Goal: Navigation & Orientation: Locate item on page

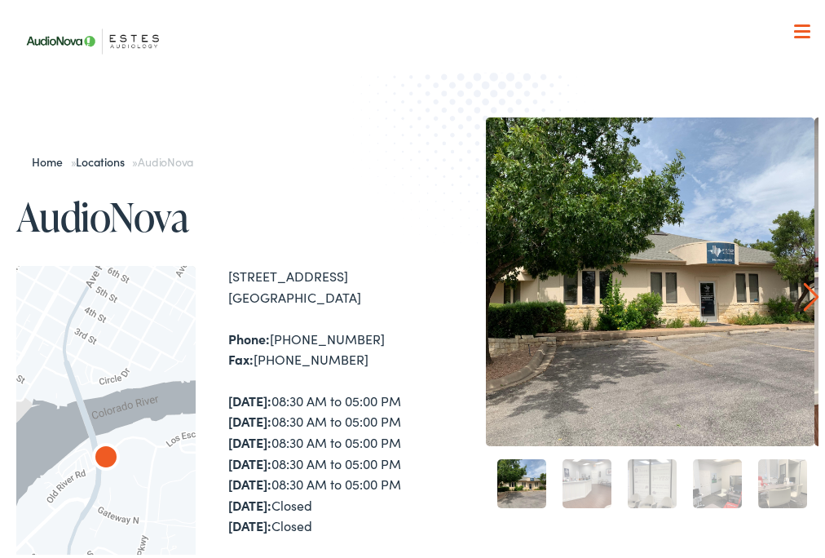
click at [803, 294] on link "Next" at bounding box center [810, 293] width 15 height 29
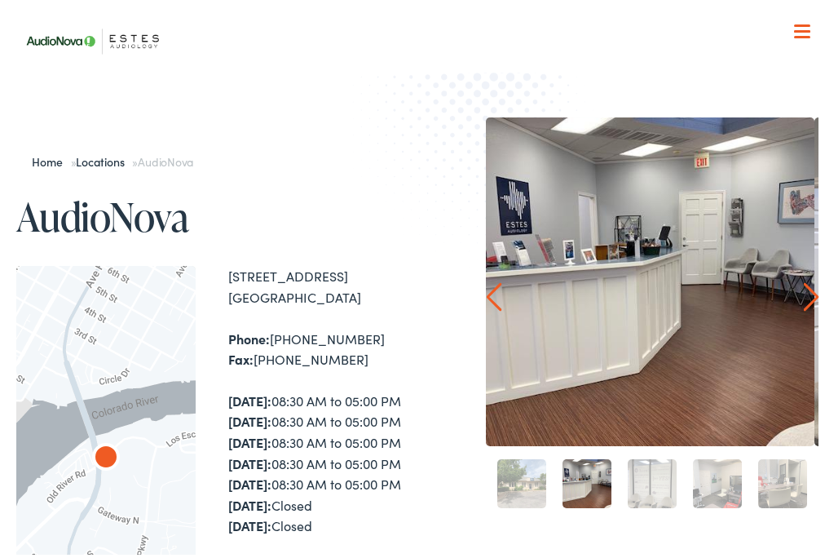
click at [803, 294] on link "Next" at bounding box center [810, 293] width 15 height 29
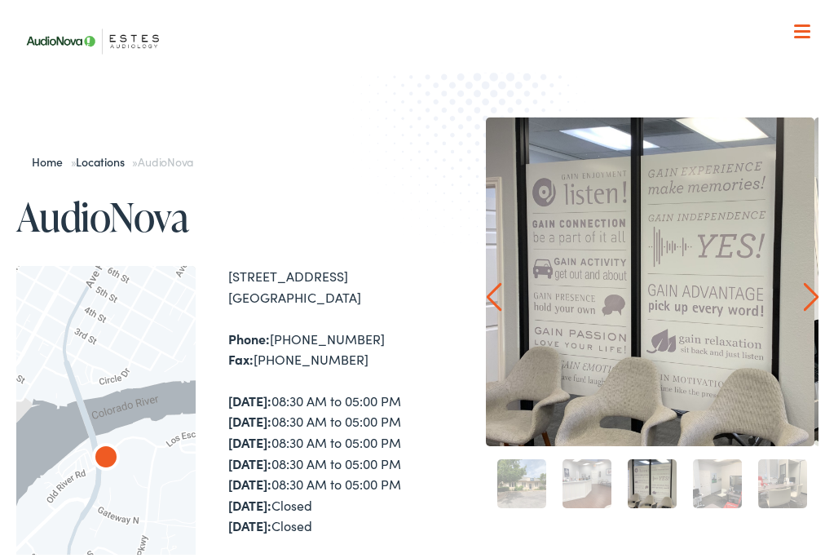
click at [803, 294] on link "Next" at bounding box center [810, 293] width 15 height 29
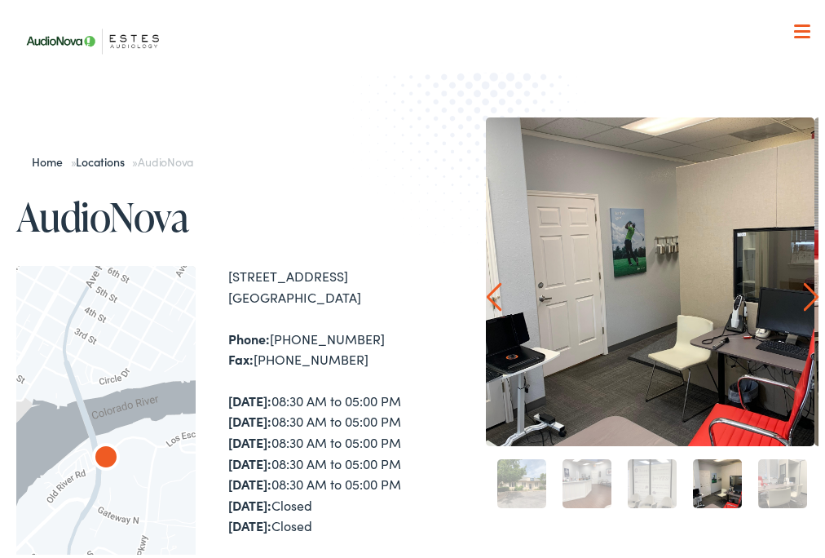
click at [803, 294] on link "Next" at bounding box center [810, 293] width 15 height 29
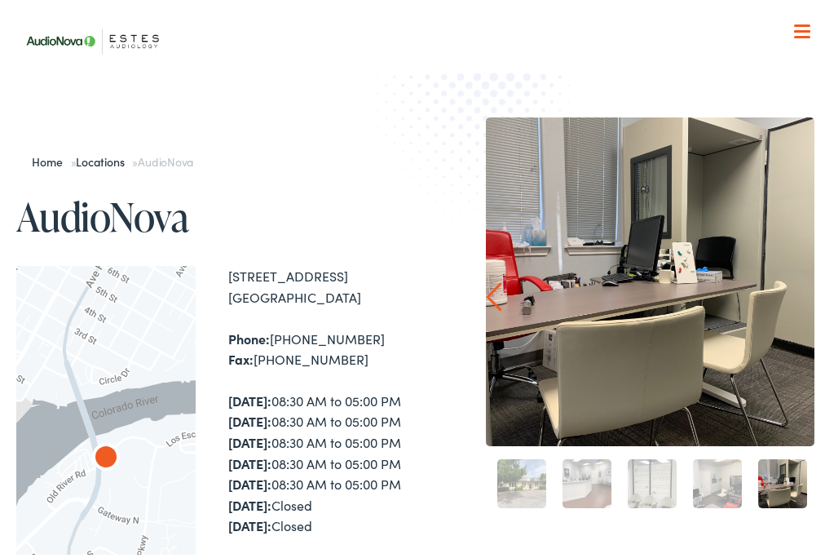
click at [798, 294] on div at bounding box center [652, 278] width 333 height 329
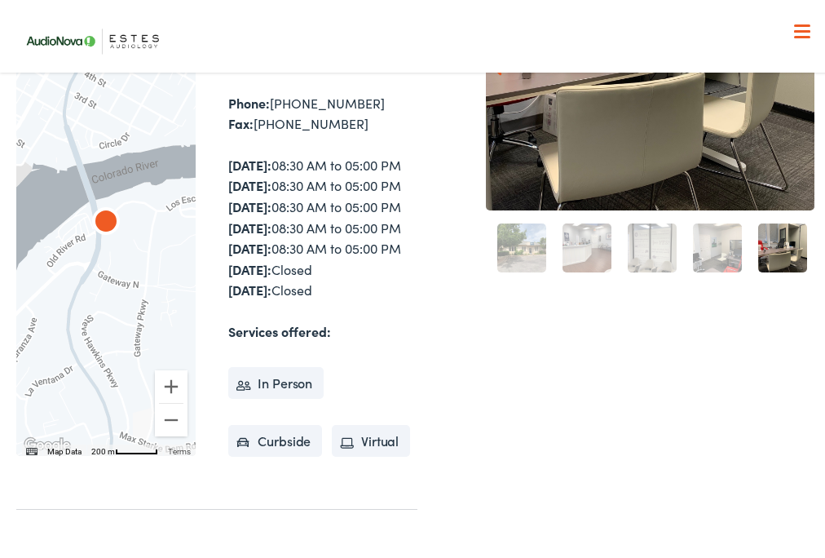
scroll to position [261, 0]
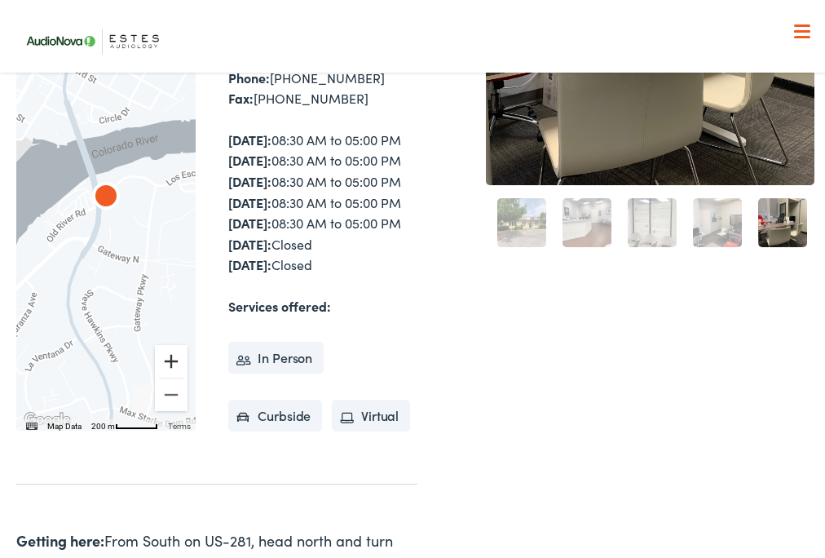
click at [171, 374] on button "Zoom in" at bounding box center [171, 358] width 33 height 33
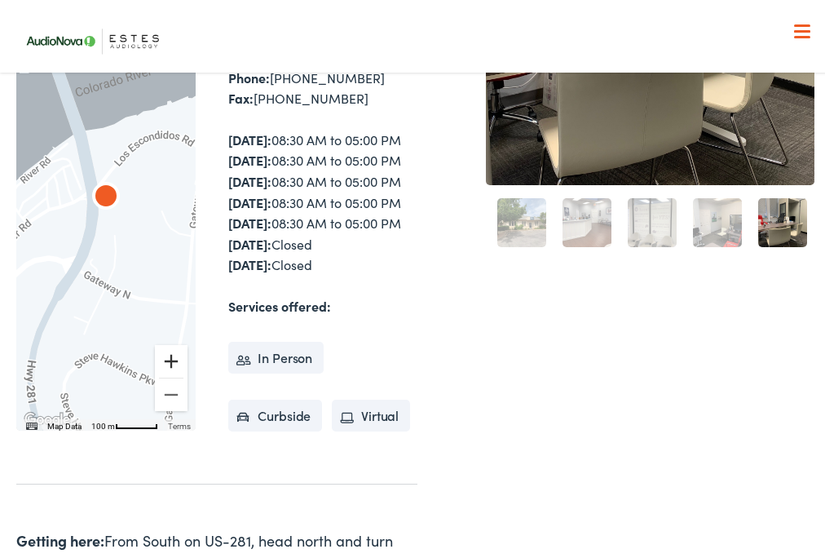
click at [171, 374] on button "Zoom in" at bounding box center [171, 358] width 33 height 33
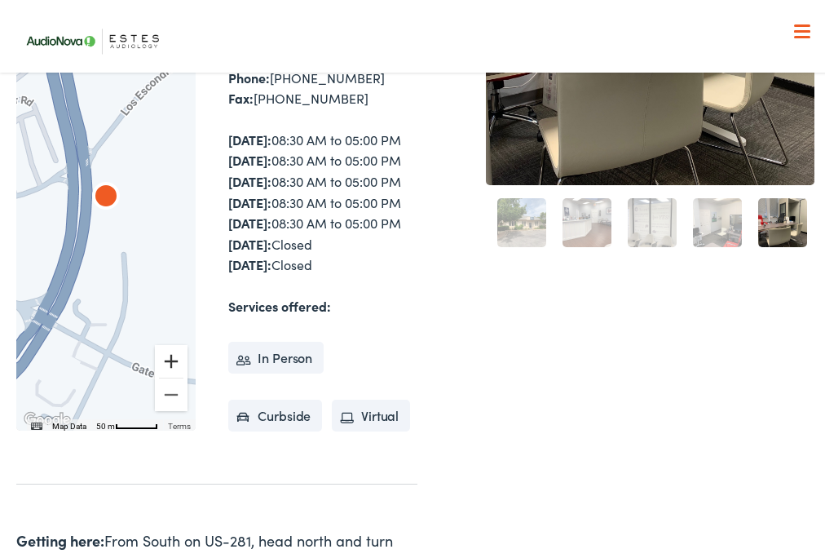
click at [171, 374] on button "Zoom in" at bounding box center [171, 358] width 33 height 33
